Goal: Information Seeking & Learning: Understand process/instructions

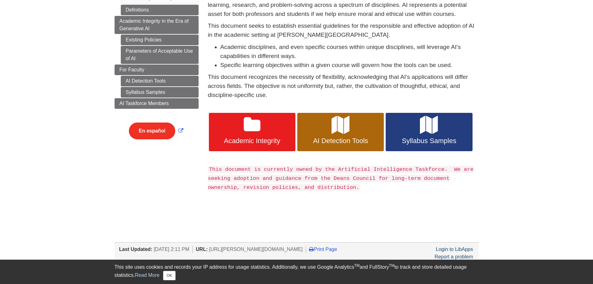
scroll to position [114, 0]
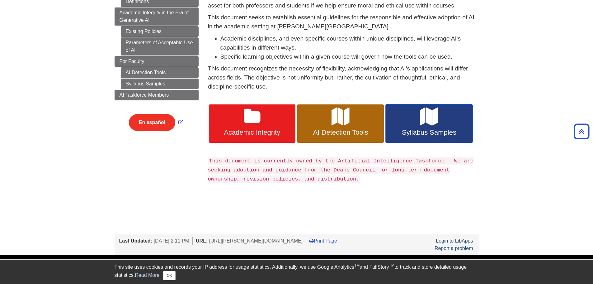
click at [440, 120] on link "Syllabus Samples" at bounding box center [429, 123] width 87 height 39
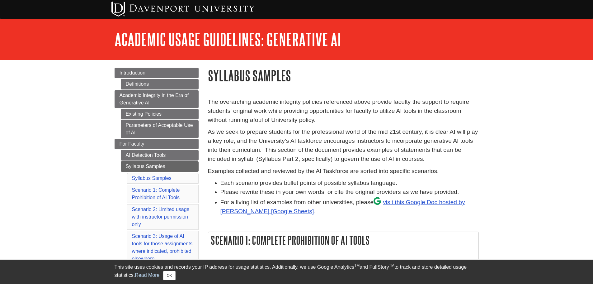
click at [440, 120] on p "The overarching academic integrity policies referenced above provide faculty th…" at bounding box center [343, 110] width 271 height 27
click at [591, 51] on div "My Davenport DU Library Library Guides DU General Guides Academic Usage Guideli…" at bounding box center [296, 39] width 593 height 41
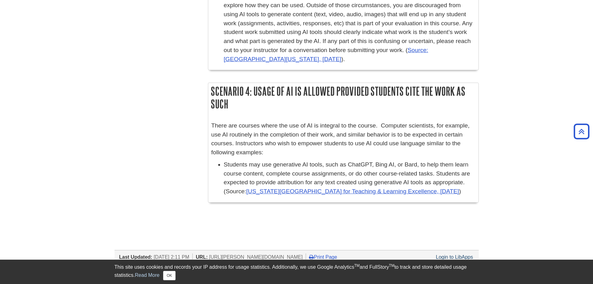
scroll to position [697, 0]
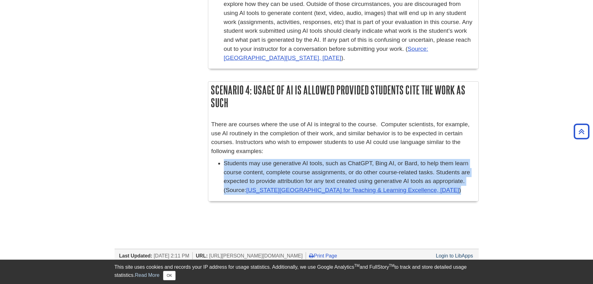
drag, startPoint x: 224, startPoint y: 162, endPoint x: 274, endPoint y: 212, distance: 71.1
click at [274, 207] on div "Scenario 4: Usage of AI is allowed provided students cite the work as such Ther…" at bounding box center [343, 144] width 271 height 126
copy p "Students may use generative AI tools, such as ChatGPT, Bing AI, or Bard, to hel…"
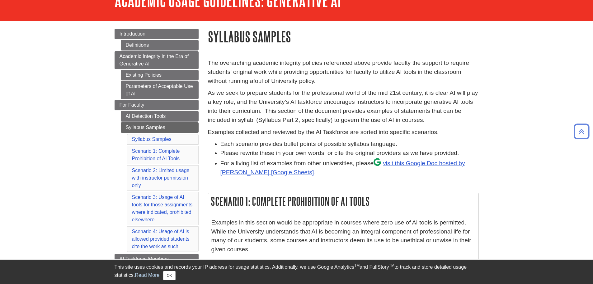
scroll to position [31, 0]
